Goal: Go to known website: Access a specific website the user already knows

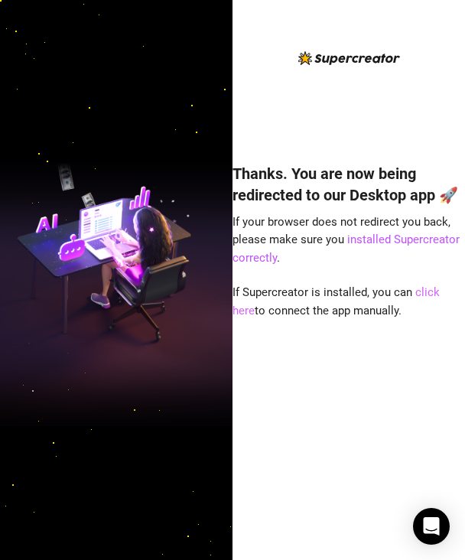
click at [439, 292] on link "click here" at bounding box center [336, 301] width 207 height 32
click at [337, 344] on div "Thanks. You are now being redirected to our Desktop app 🚀 If your browser does …" at bounding box center [349, 338] width 233 height 393
click at [425, 288] on link "click here" at bounding box center [336, 301] width 207 height 32
